Goal: Information Seeking & Learning: Learn about a topic

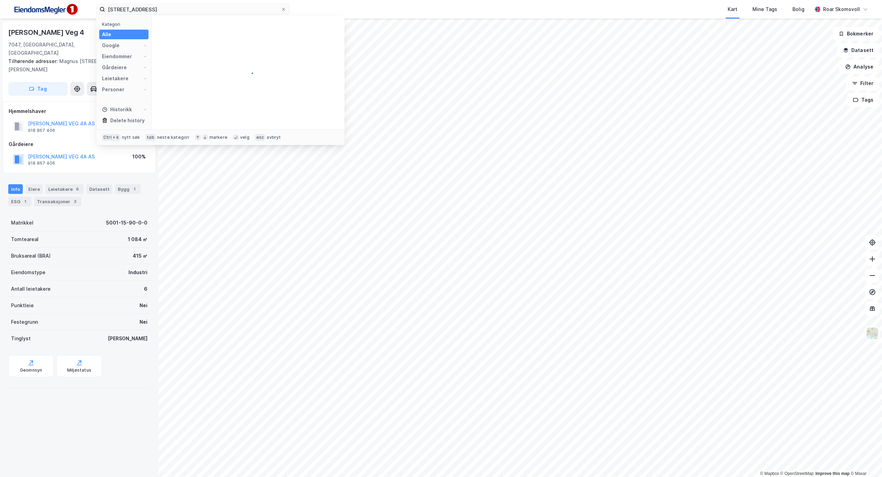
type input "[STREET_ADDRESS]"
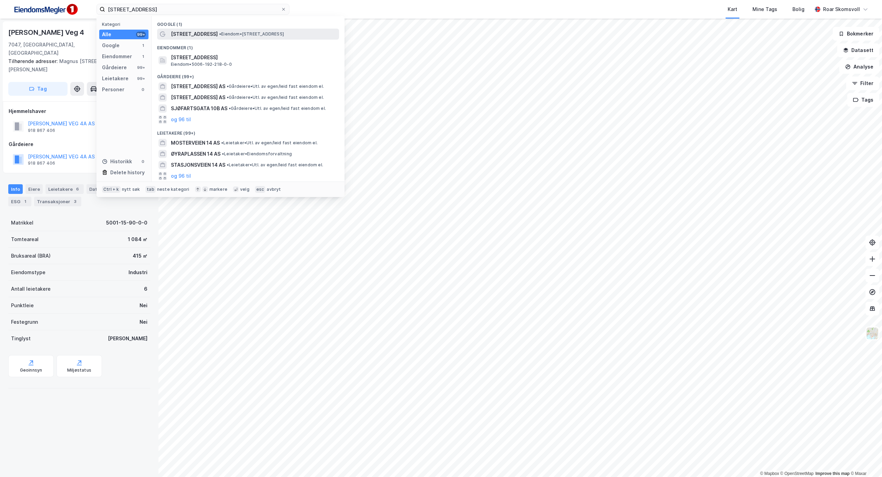
click at [245, 37] on span "• Eiendom • [STREET_ADDRESS]" at bounding box center [251, 34] width 65 height 6
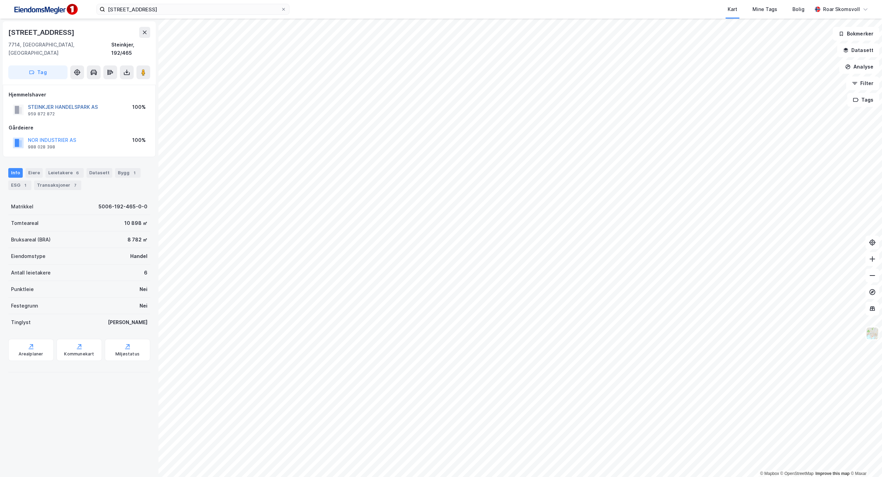
click at [0, 0] on button "STEINKJER HANDELSPARK AS" at bounding box center [0, 0] width 0 height 0
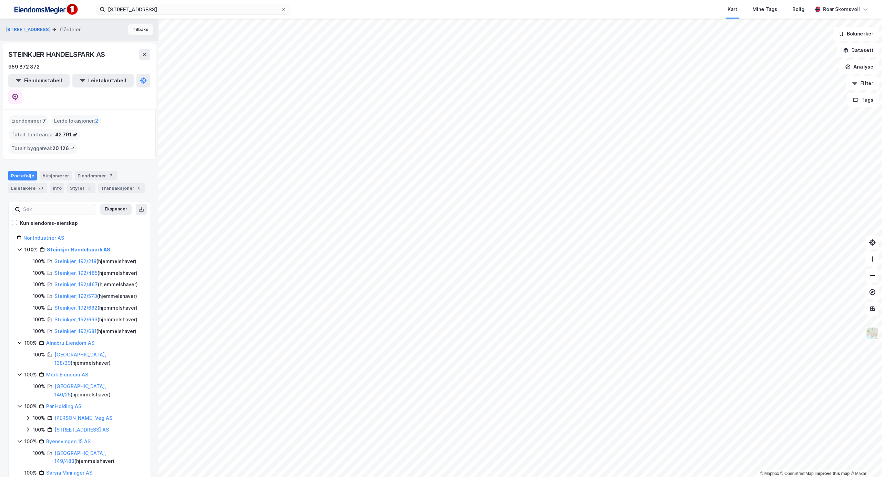
click at [134, 28] on button "Tilbake" at bounding box center [140, 29] width 25 height 11
